Goal: Information Seeking & Learning: Learn about a topic

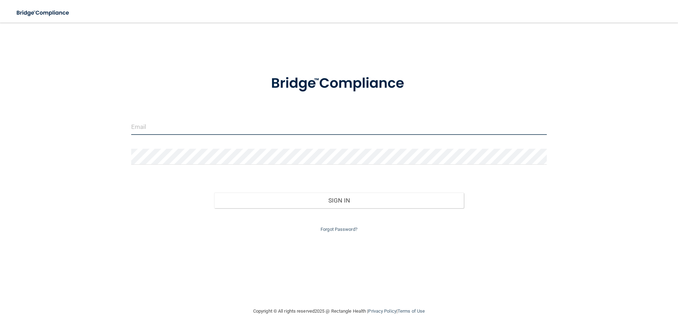
click at [161, 127] on input "email" at bounding box center [339, 127] width 416 height 16
type input "[EMAIL_ADDRESS][DOMAIN_NAME]"
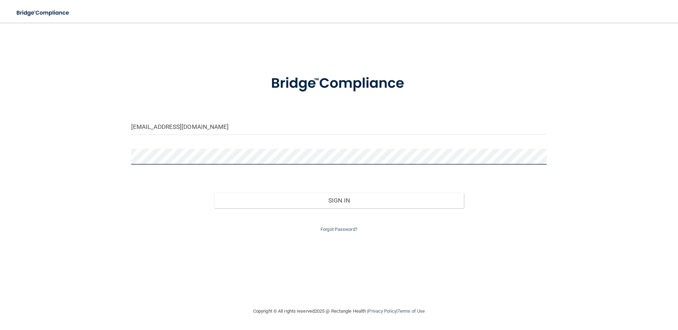
click at [214, 193] on button "Sign In" at bounding box center [339, 201] width 250 height 16
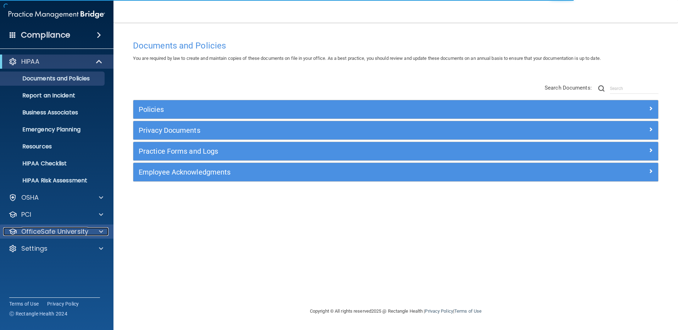
click at [44, 235] on p "OfficeSafe University" at bounding box center [54, 232] width 67 height 9
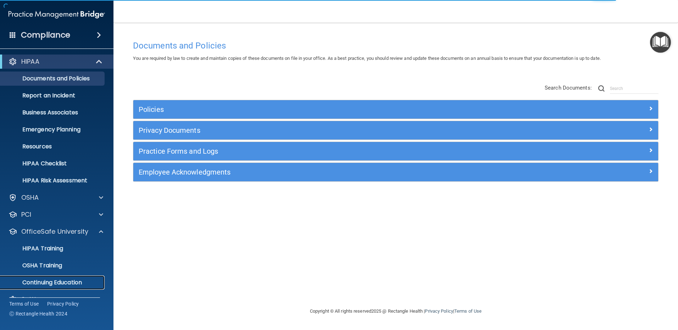
click at [54, 280] on p "Continuing Education" at bounding box center [53, 282] width 97 height 7
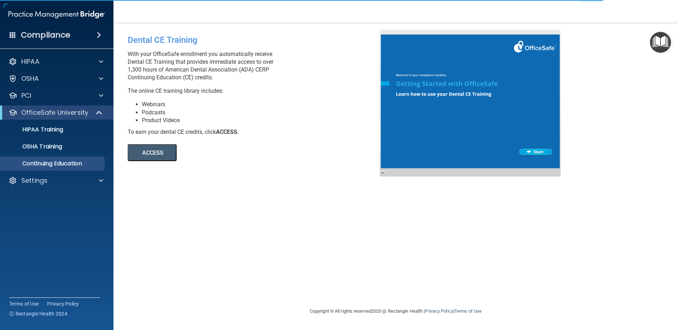
click at [148, 155] on button "ACCESS" at bounding box center [152, 152] width 49 height 17
